Goal: Transaction & Acquisition: Book appointment/travel/reservation

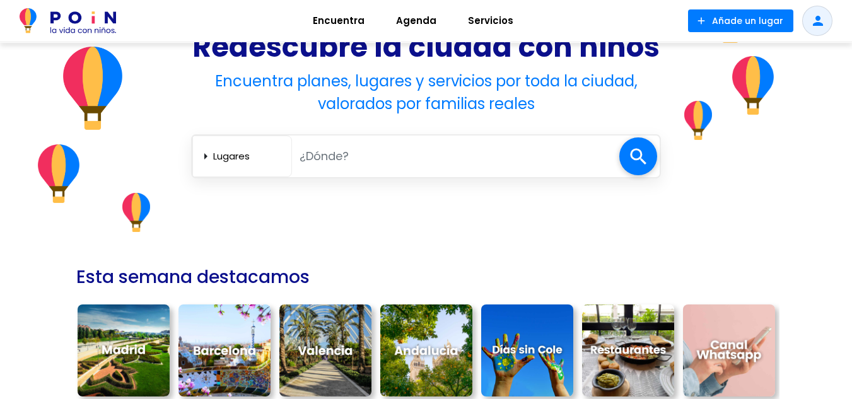
scroll to position [252, 0]
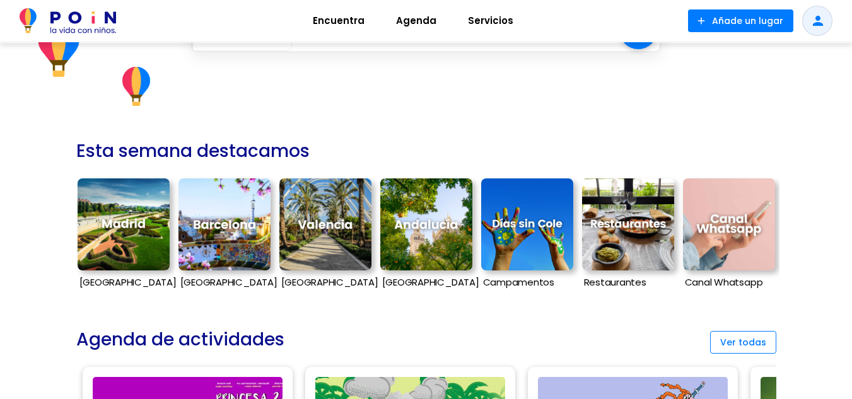
click at [134, 221] on img at bounding box center [124, 225] width 92 height 92
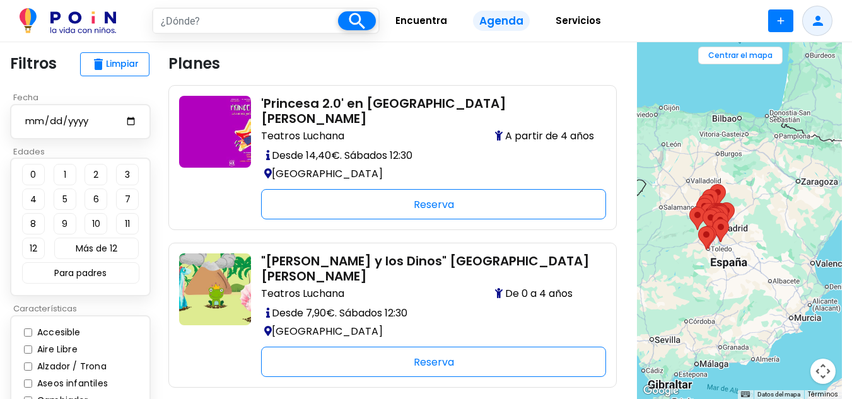
click at [736, 126] on div at bounding box center [739, 220] width 205 height 357
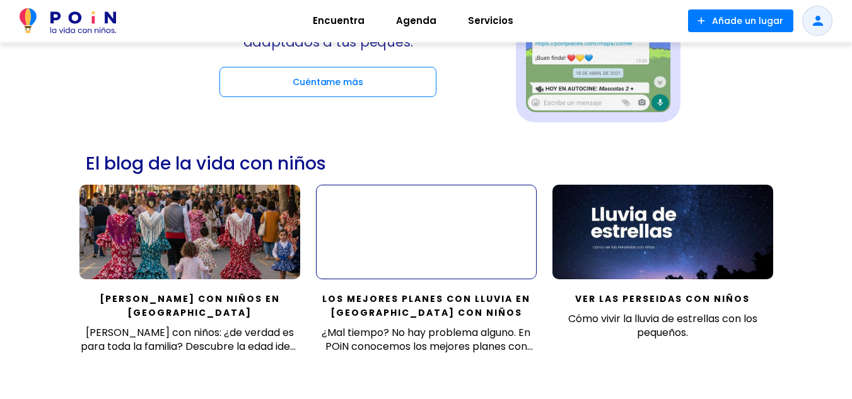
scroll to position [694, 0]
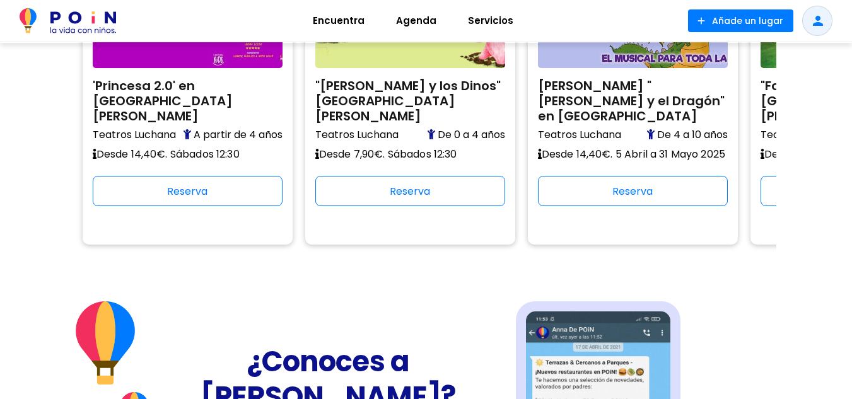
click at [411, 17] on span "Agenda" at bounding box center [416, 21] width 52 height 20
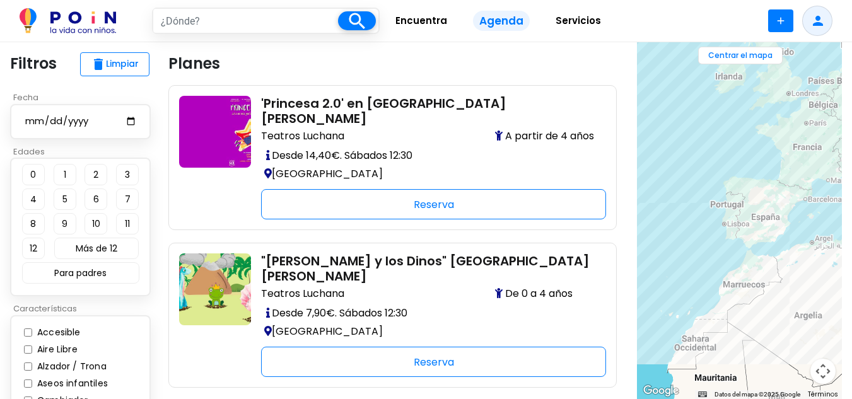
click at [288, 26] on input "text" at bounding box center [245, 21] width 185 height 24
type input "bilbao"
click at [230, 20] on input "bilb" at bounding box center [245, 21] width 185 height 24
type input "b"
type input "[GEOGRAPHIC_DATA]"
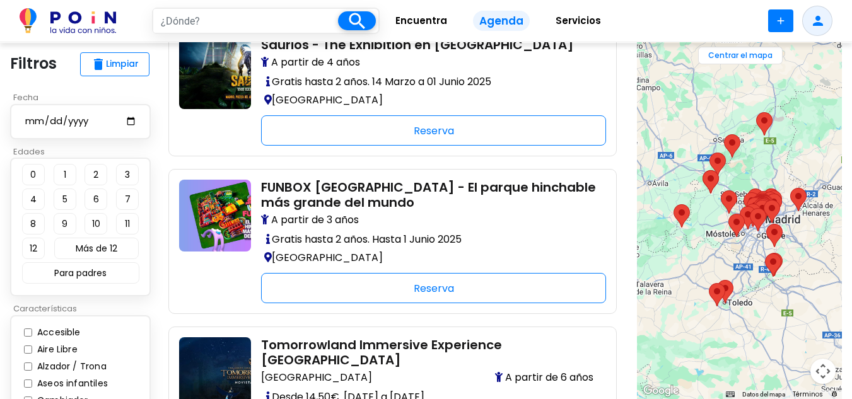
scroll to position [694, 0]
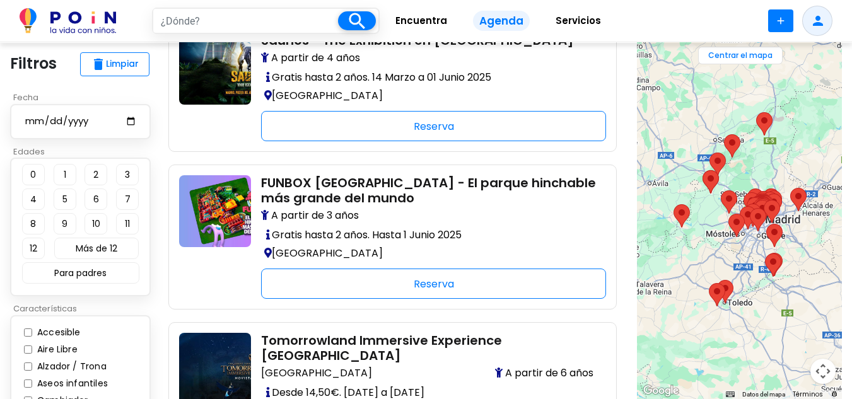
click at [129, 222] on button "11" at bounding box center [127, 223] width 23 height 21
type input "madrid"
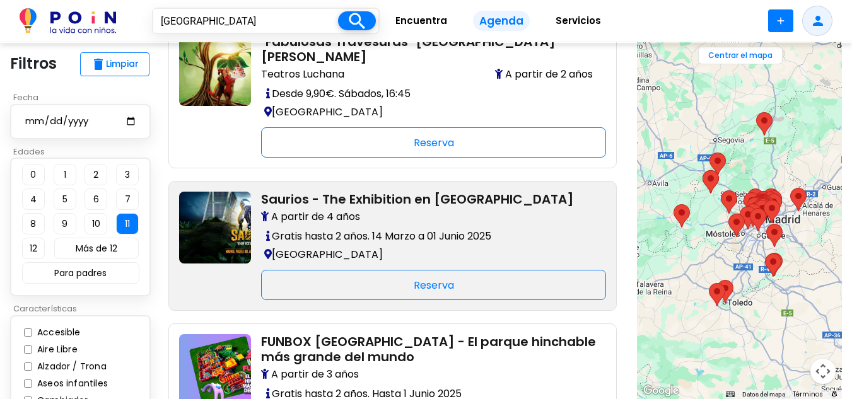
scroll to position [189, 0]
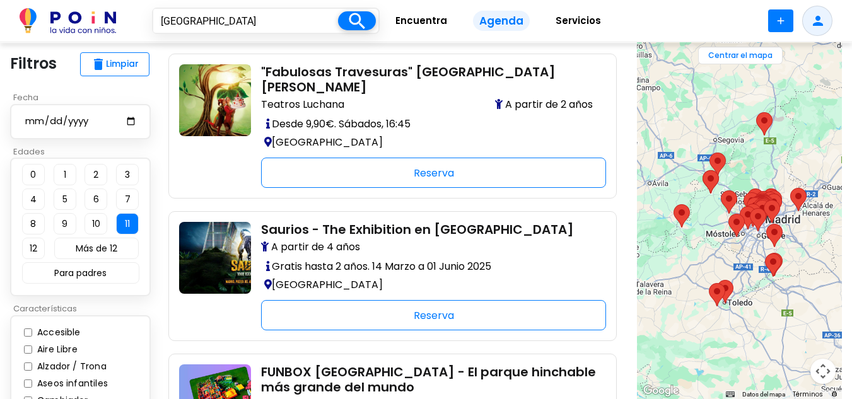
click at [84, 246] on button "Más de 12" at bounding box center [96, 248] width 85 height 21
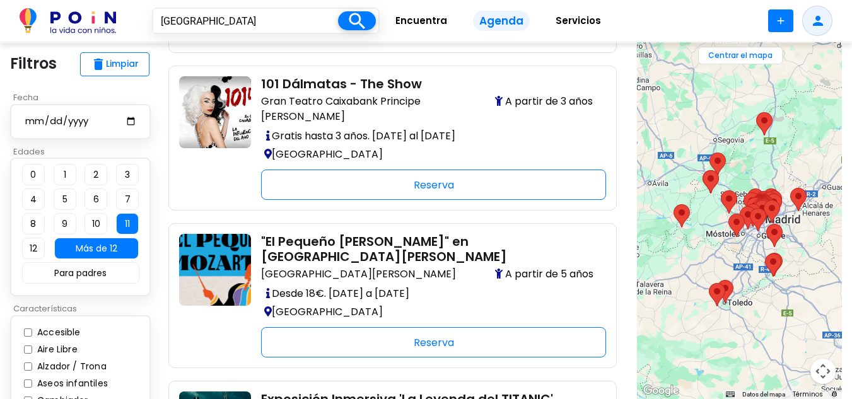
scroll to position [820, 0]
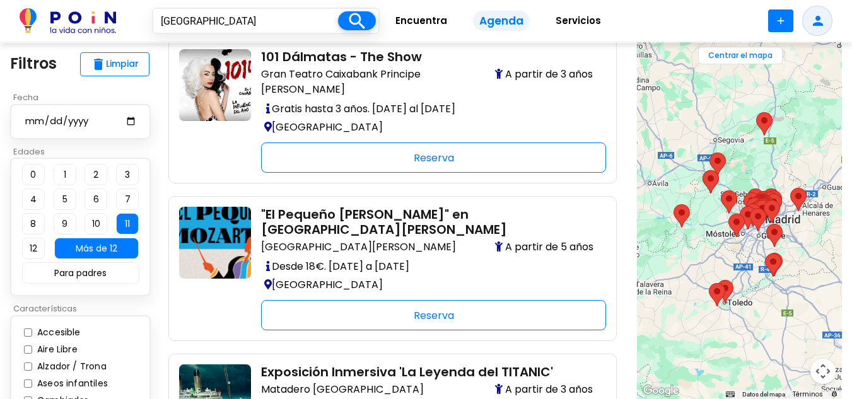
click at [98, 218] on button "10" at bounding box center [96, 223] width 23 height 21
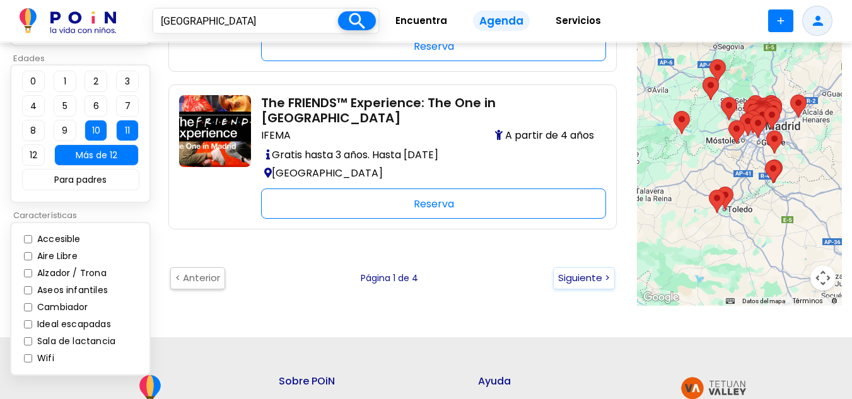
scroll to position [2902, 0]
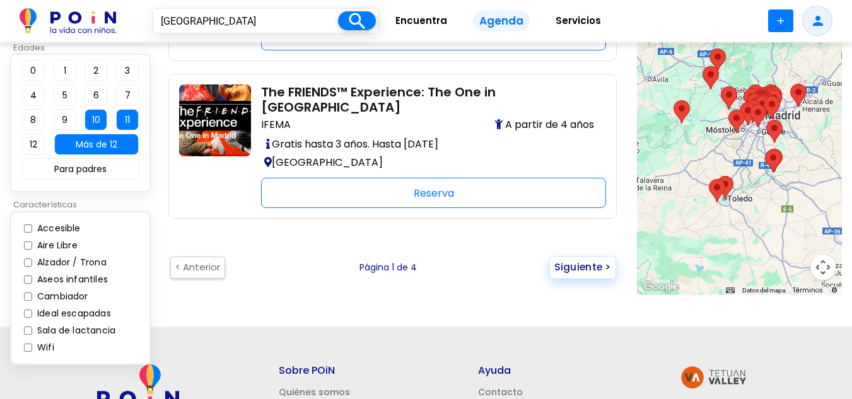
click at [582, 256] on button "Siguiente >" at bounding box center [582, 267] width 67 height 23
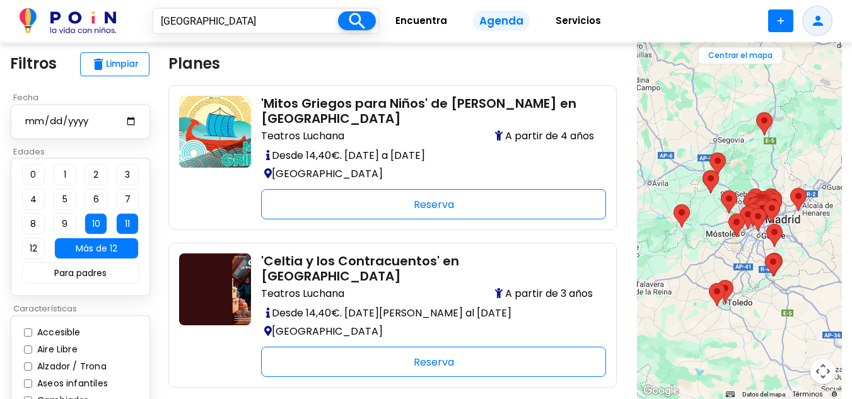
scroll to position [126, 0]
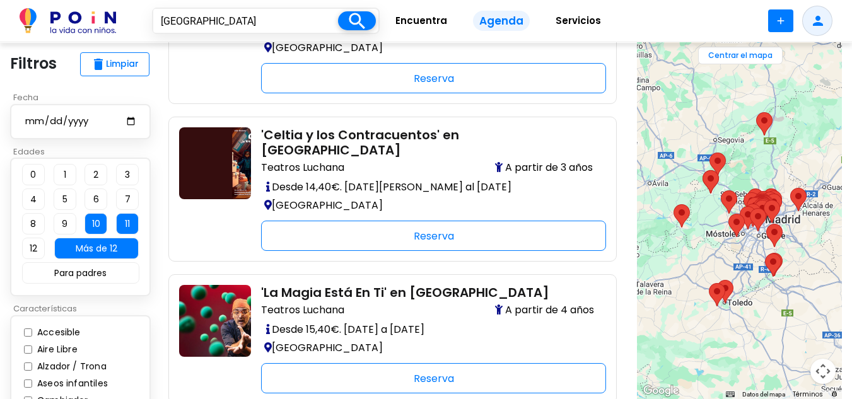
click at [73, 358] on div "Alzador / Trona" at bounding box center [70, 366] width 93 height 17
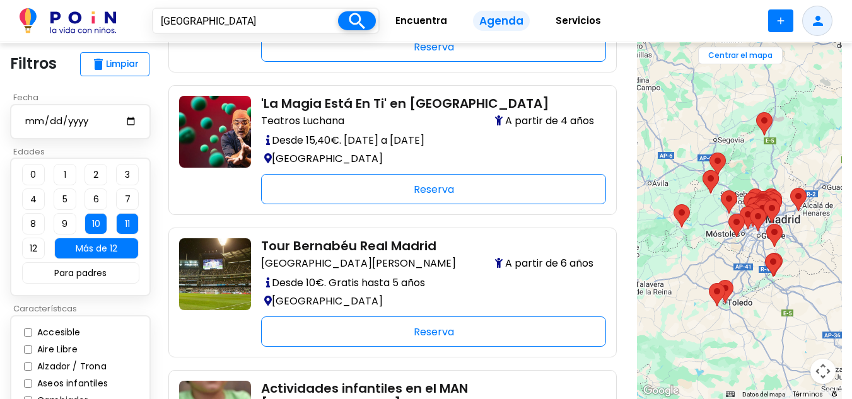
click at [134, 338] on div "Accesible Aire Libre Alzador / Trona Aseos infantiles Cambiador Ideal escapadas…" at bounding box center [80, 392] width 141 height 154
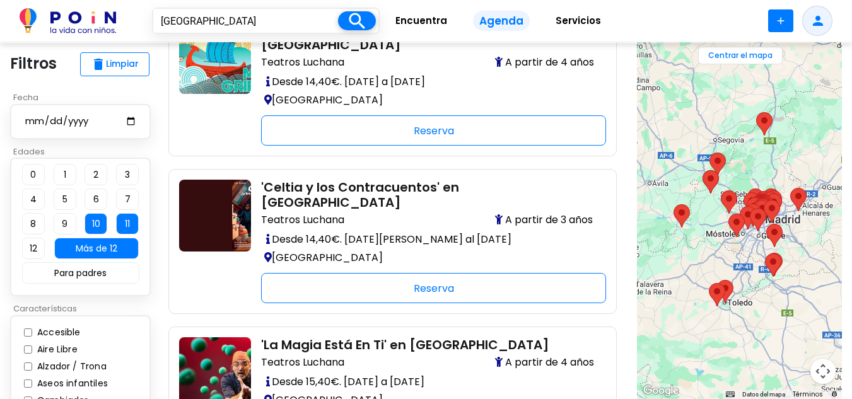
scroll to position [189, 0]
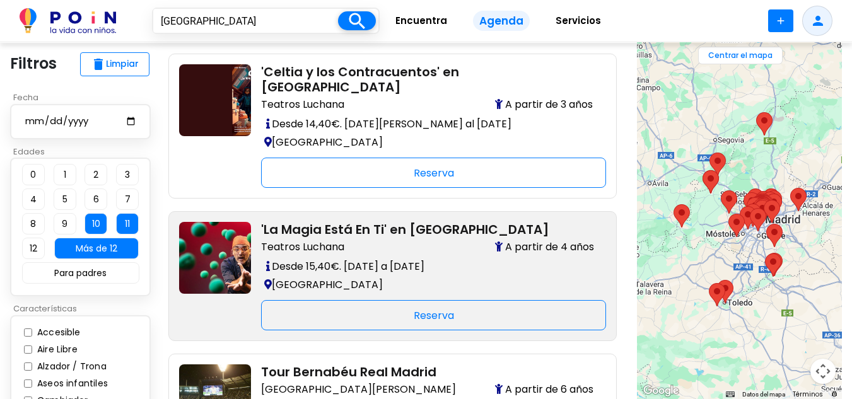
click at [341, 222] on h2 "'La Magia Está En Ti' en [GEOGRAPHIC_DATA]" at bounding box center [428, 229] width 335 height 15
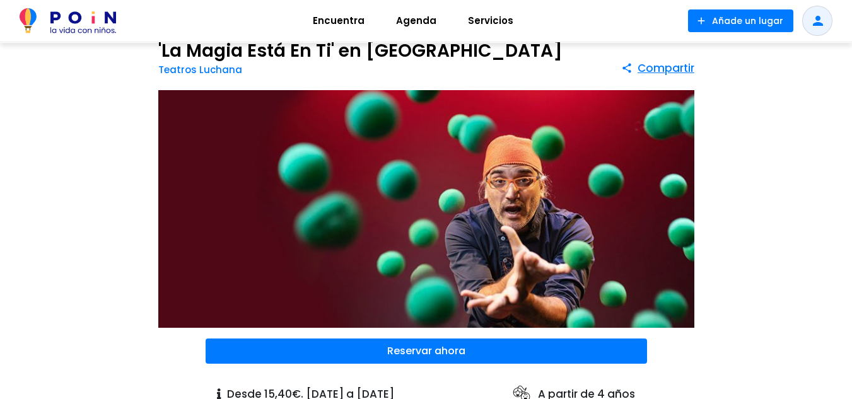
scroll to position [63, 0]
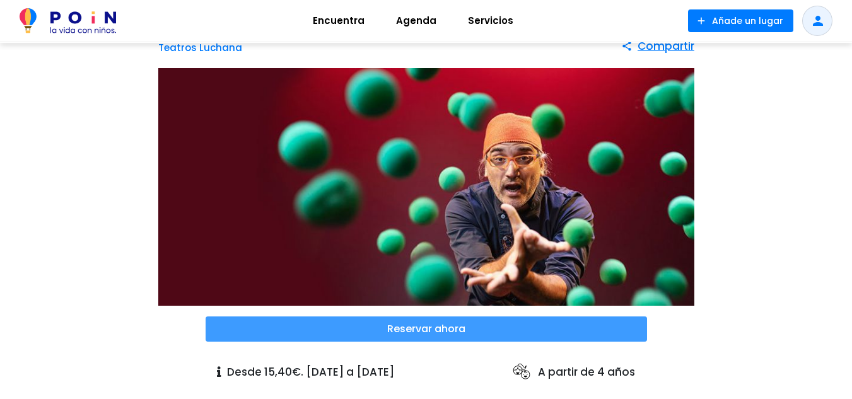
click at [472, 330] on span at bounding box center [427, 329] width 442 height 25
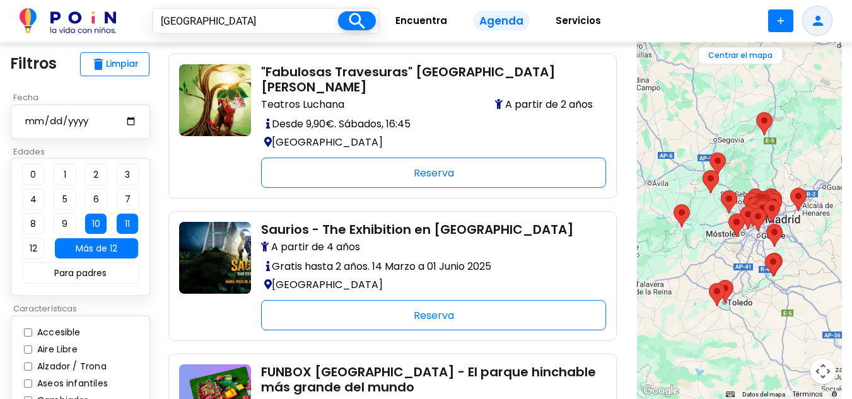
click at [30, 125] on input "date" at bounding box center [80, 122] width 113 height 16
